Goal: Information Seeking & Learning: Learn about a topic

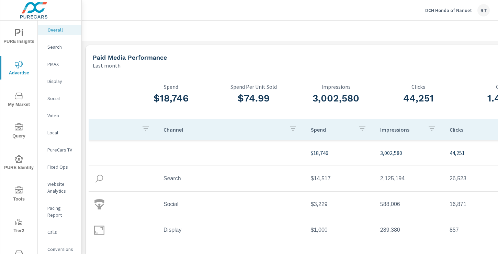
click at [446, 10] on p "DCH Honda of Nanuet" at bounding box center [448, 10] width 47 height 6
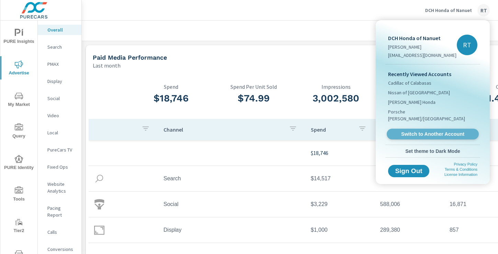
click at [411, 131] on span "Switch to Another Account" at bounding box center [432, 134] width 84 height 7
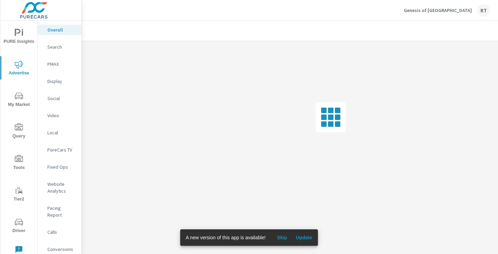
click at [281, 235] on span "Skip" at bounding box center [282, 238] width 16 height 6
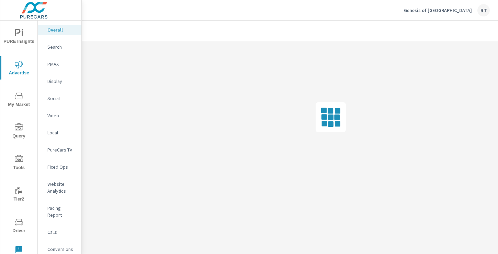
click at [19, 41] on span "PURE Insights" at bounding box center [18, 37] width 33 height 17
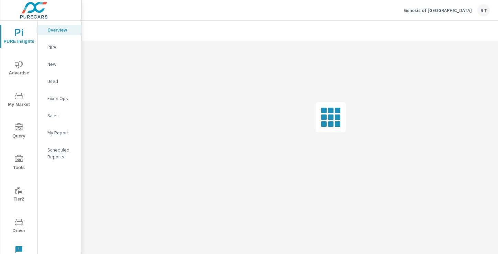
click at [62, 135] on p "My Report" at bounding box center [61, 132] width 28 height 7
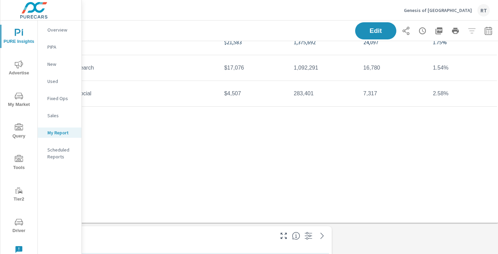
scroll to position [134, 92]
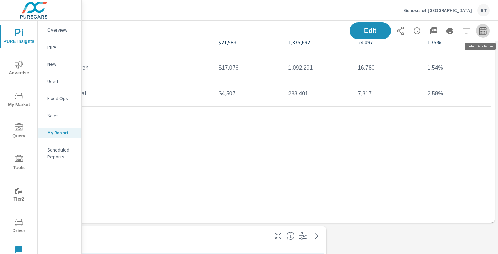
click at [480, 27] on icon "button" at bounding box center [483, 31] width 8 height 8
select select "Last 30 days"
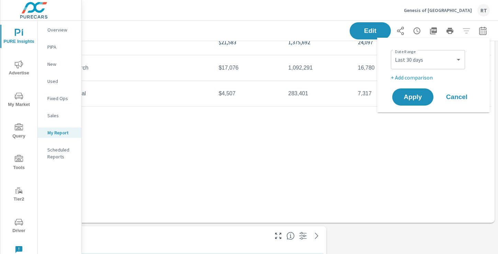
click at [421, 77] on p "+ Add comparison" at bounding box center [435, 77] width 88 height 8
select select "Previous period"
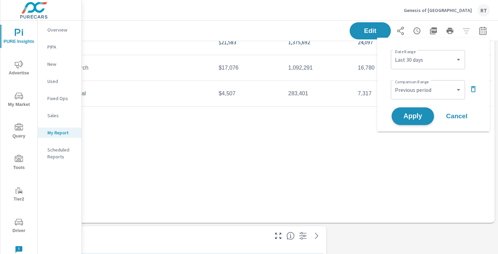
click at [413, 116] on span "Apply" at bounding box center [413, 116] width 28 height 7
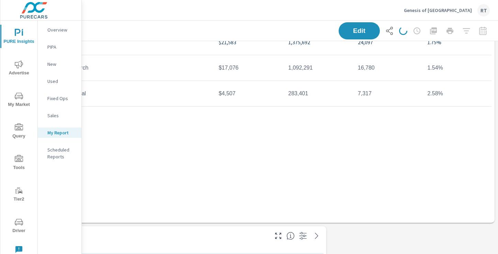
scroll to position [0, 92]
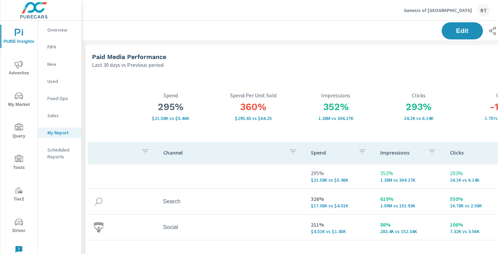
scroll to position [0, 92]
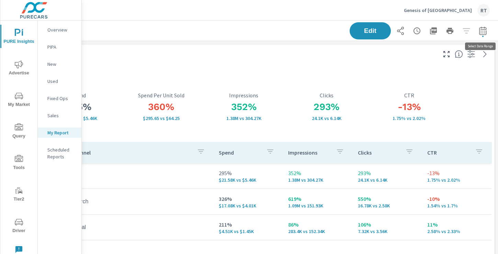
click at [484, 35] on button "button" at bounding box center [483, 31] width 14 height 14
select select "Last 30 days"
select select "Previous period"
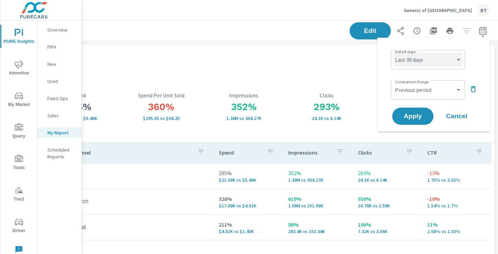
click at [447, 64] on select "Custom Yesterday Last week Last 7 days Last 14 days Last 30 days Last 45 days L…" at bounding box center [427, 60] width 69 height 14
click at [393, 53] on select "Custom Yesterday Last week Last 7 days Last 14 days Last 30 days Last 45 days L…" at bounding box center [427, 60] width 69 height 14
select select "Last 14 days"
click at [411, 113] on span "Apply" at bounding box center [413, 116] width 28 height 7
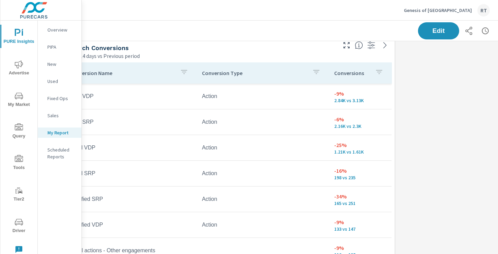
scroll to position [325, 0]
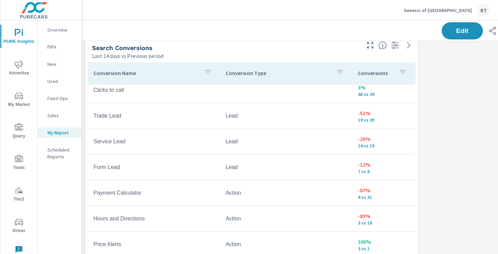
scroll to position [158, 0]
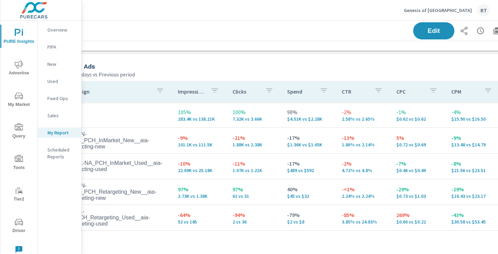
scroll to position [859, 92]
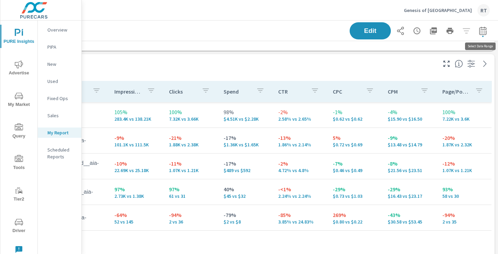
click at [485, 28] on icon "button" at bounding box center [483, 31] width 8 height 8
select select "Last 14 days"
select select "Previous period"
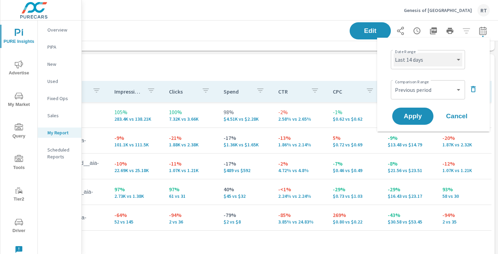
click at [437, 65] on select "Custom Yesterday Last week Last 7 days Last 14 days Last 30 days Last 45 days L…" at bounding box center [427, 60] width 69 height 14
click at [393, 53] on select "Custom Yesterday Last week Last 7 days Last 14 days Last 30 days Last 45 days L…" at bounding box center [427, 60] width 69 height 14
select select "Month to date"
click at [409, 117] on span "Apply" at bounding box center [413, 116] width 28 height 7
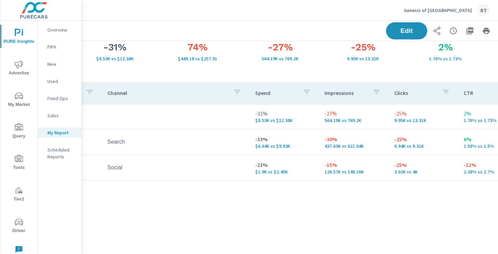
scroll to position [60, 92]
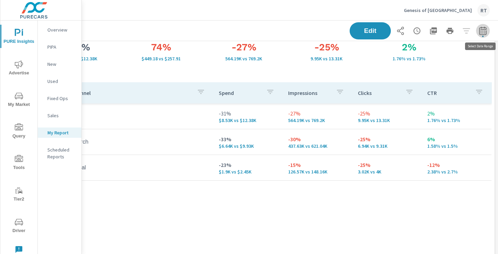
click at [481, 32] on icon "button" at bounding box center [483, 31] width 8 height 8
select select "Month to date"
select select "Previous period"
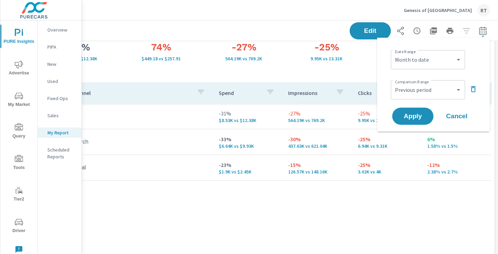
click at [473, 86] on icon "button" at bounding box center [473, 89] width 5 height 6
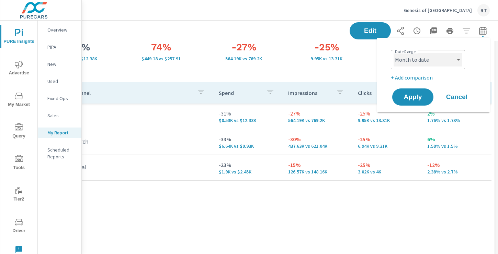
click at [455, 56] on select "Custom Yesterday Last week Last 7 days Last 14 days Last 30 days Last 45 days L…" at bounding box center [427, 60] width 69 height 14
click at [393, 53] on select "Custom Yesterday Last week Last 7 days Last 14 days Last 30 days Last 45 days L…" at bounding box center [427, 60] width 69 height 14
select select "Last 30 days"
click at [411, 79] on p "+ Add comparison" at bounding box center [435, 77] width 88 height 8
select select "Previous period"
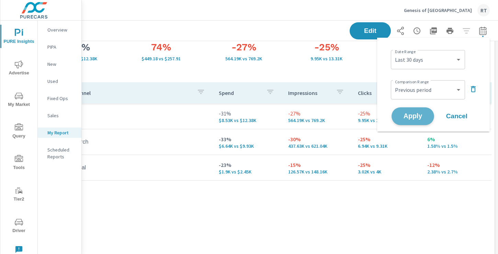
click at [415, 119] on span "Apply" at bounding box center [413, 116] width 28 height 7
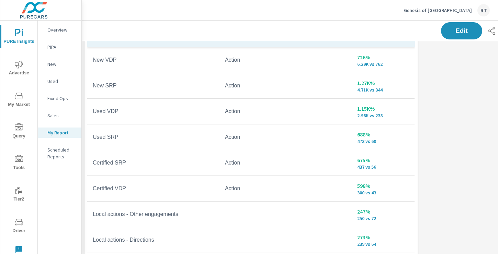
scroll to position [355, 1]
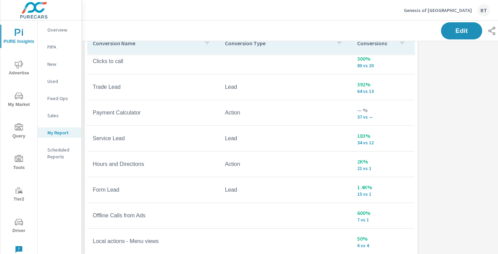
scroll to position [289, 0]
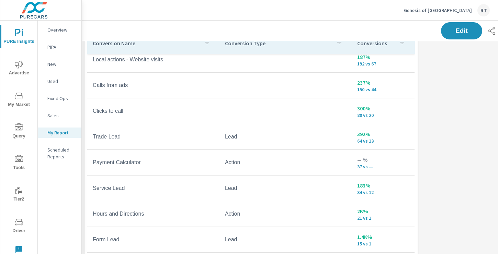
scroll to position [91, 0]
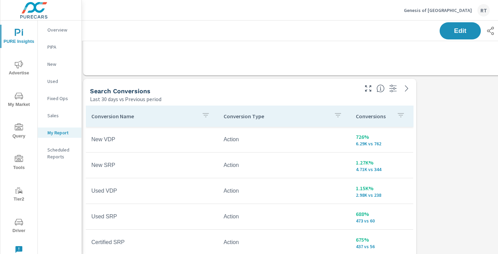
scroll to position [262, 2]
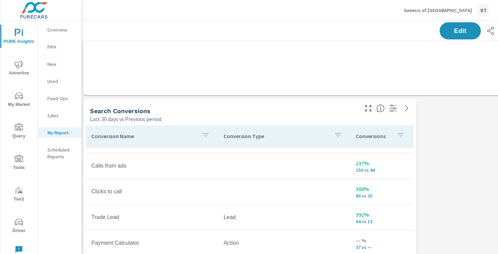
scroll to position [289, 0]
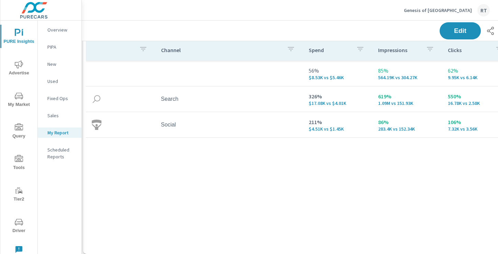
scroll to position [103, 2]
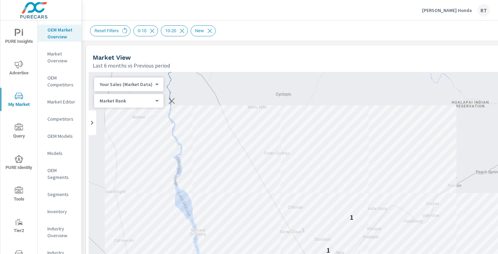
scroll to position [12, 0]
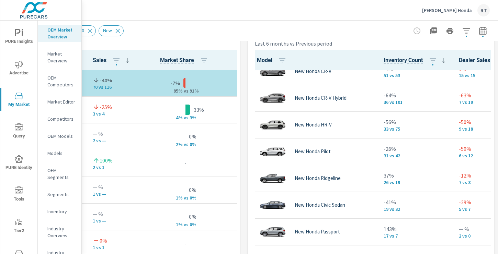
click at [450, 9] on p "Anderson Honda" at bounding box center [447, 10] width 50 height 6
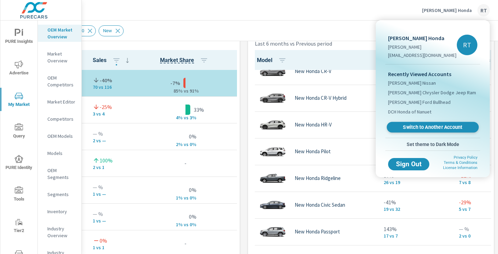
click at [407, 127] on span "Switch to Another Account" at bounding box center [432, 127] width 84 height 7
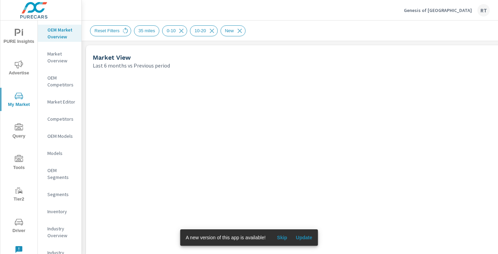
click at [286, 235] on span "Skip" at bounding box center [282, 238] width 16 height 6
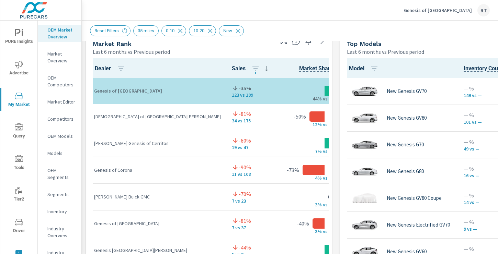
scroll to position [31, 0]
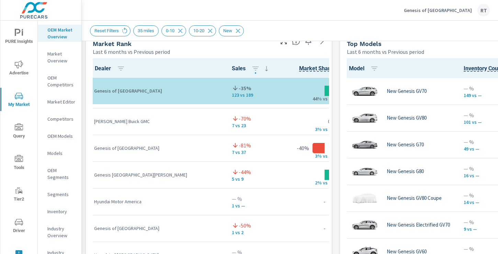
scroll to position [106, 0]
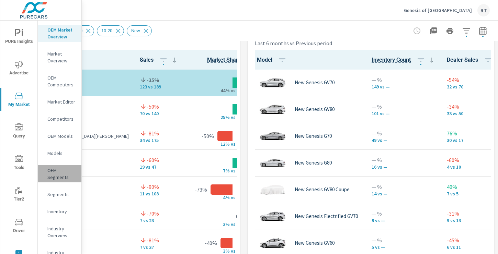
click at [54, 175] on p "OEM Segments" at bounding box center [61, 174] width 28 height 14
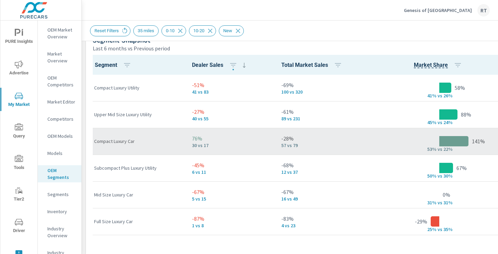
scroll to position [460, 0]
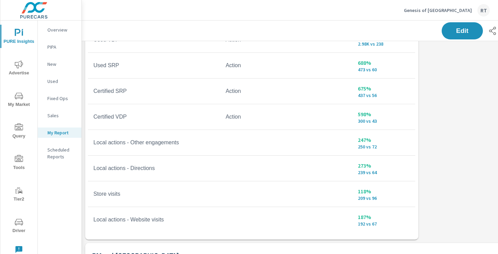
scroll to position [445, 0]
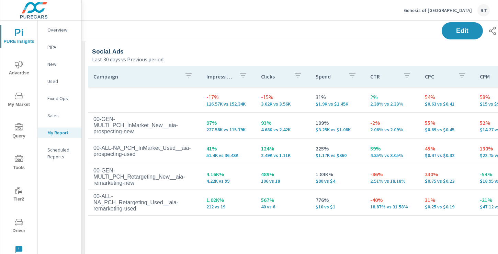
scroll to position [873, 0]
